Goal: Find specific page/section: Find specific page/section

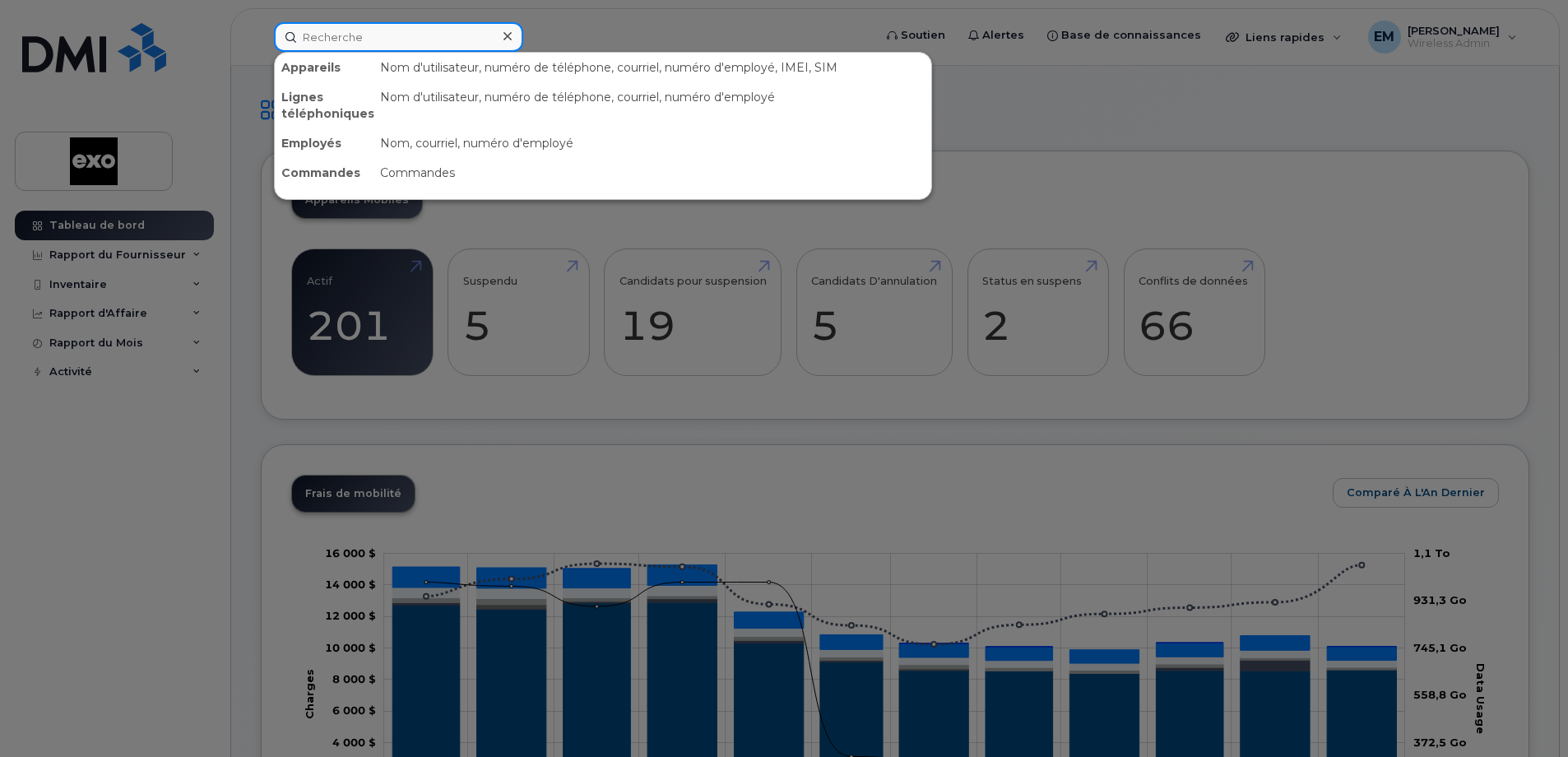
paste input "514-232-9959"
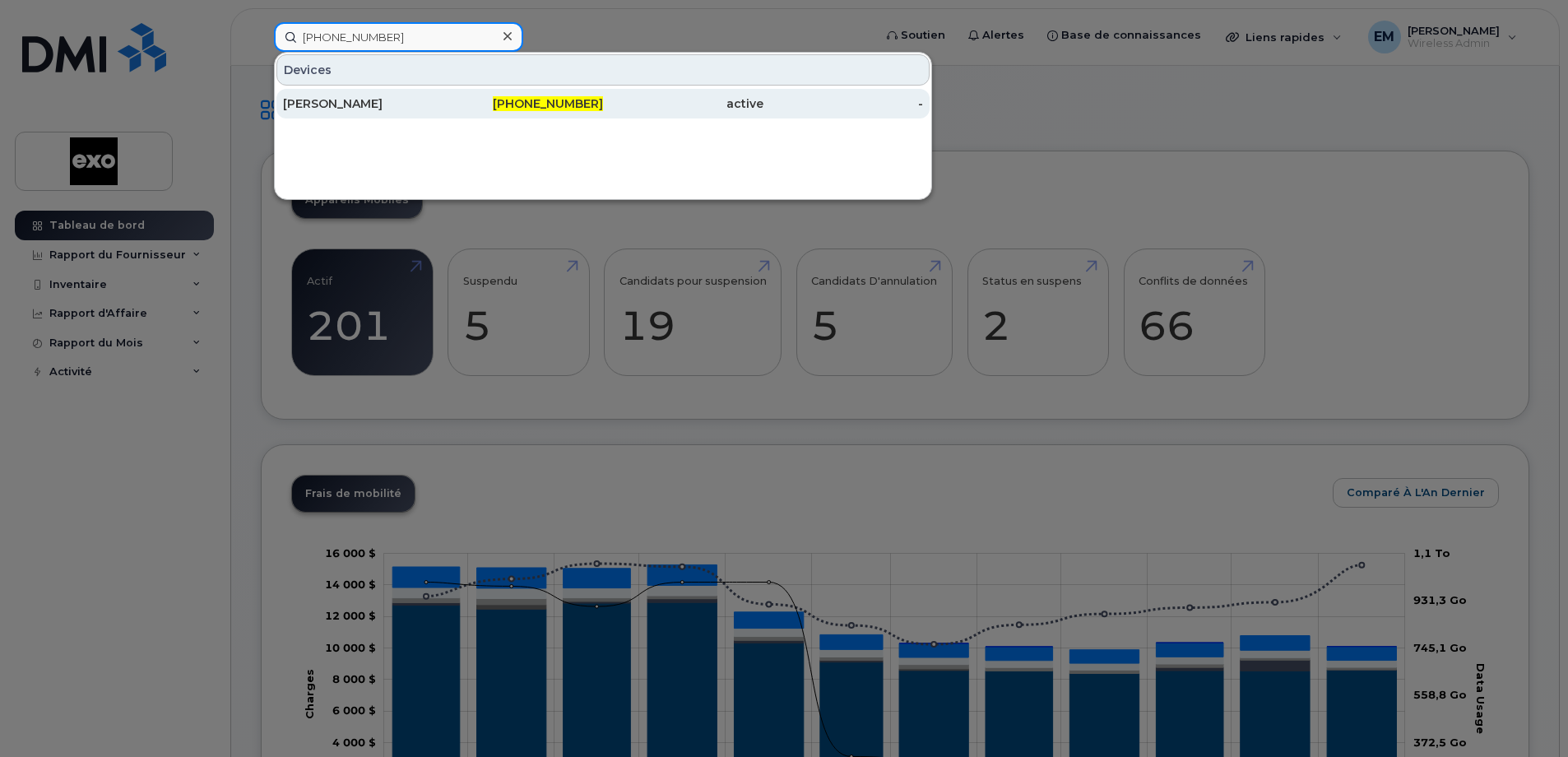
type input "514-232-9959"
click at [356, 102] on div "[PERSON_NAME]" at bounding box center [363, 103] width 160 height 16
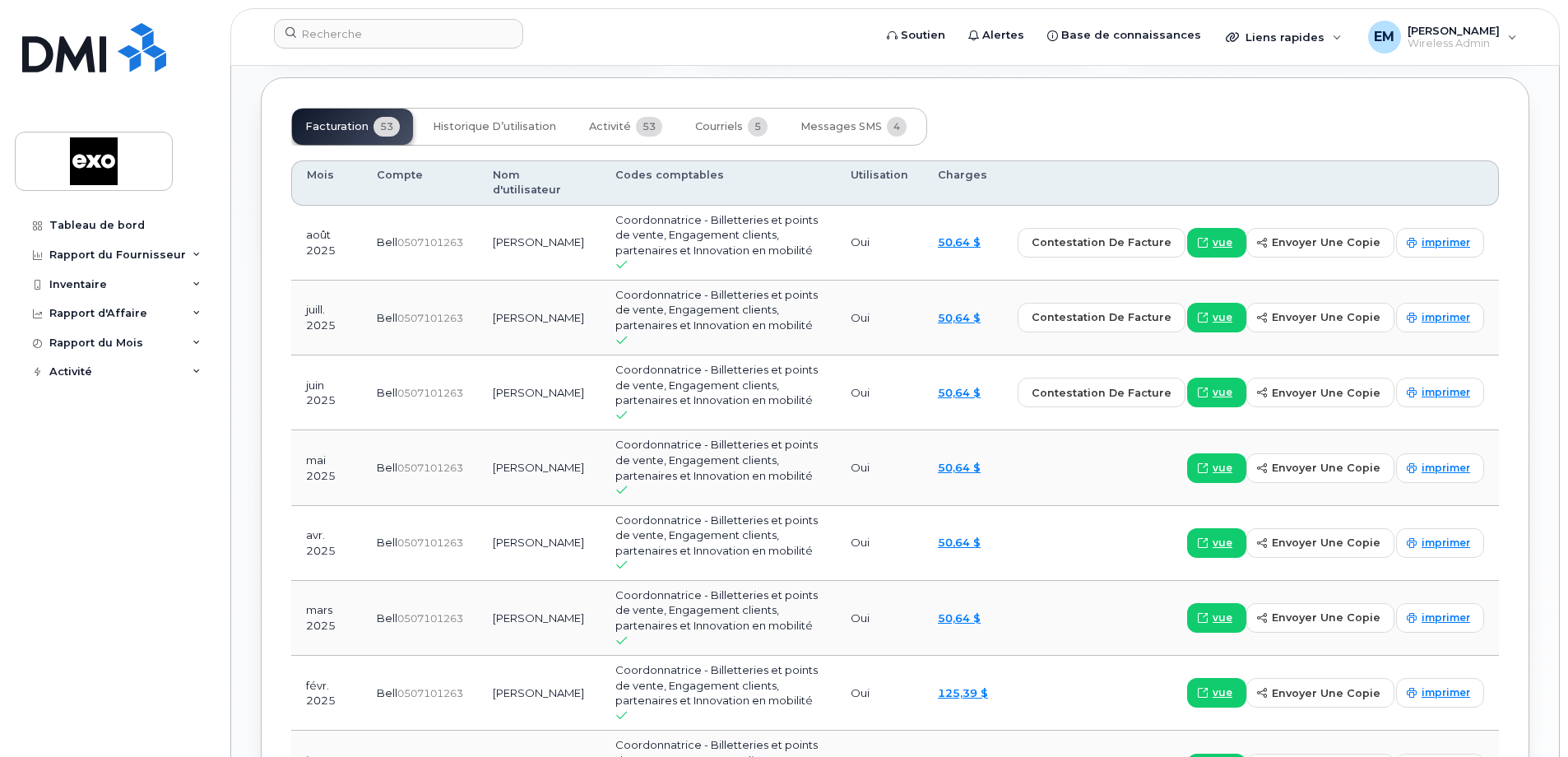
scroll to position [1564, 0]
